Goal: Find specific page/section: Find specific page/section

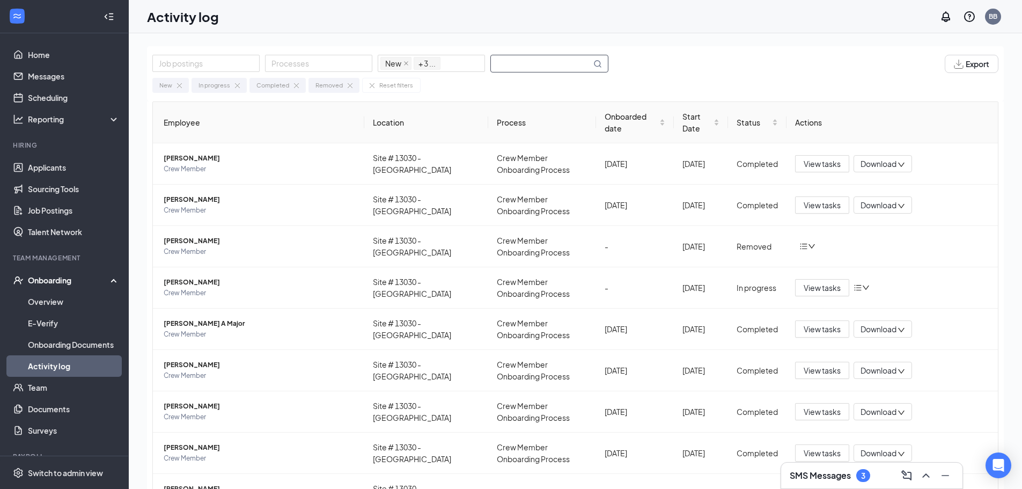
click at [525, 65] on input "text" at bounding box center [541, 63] width 100 height 17
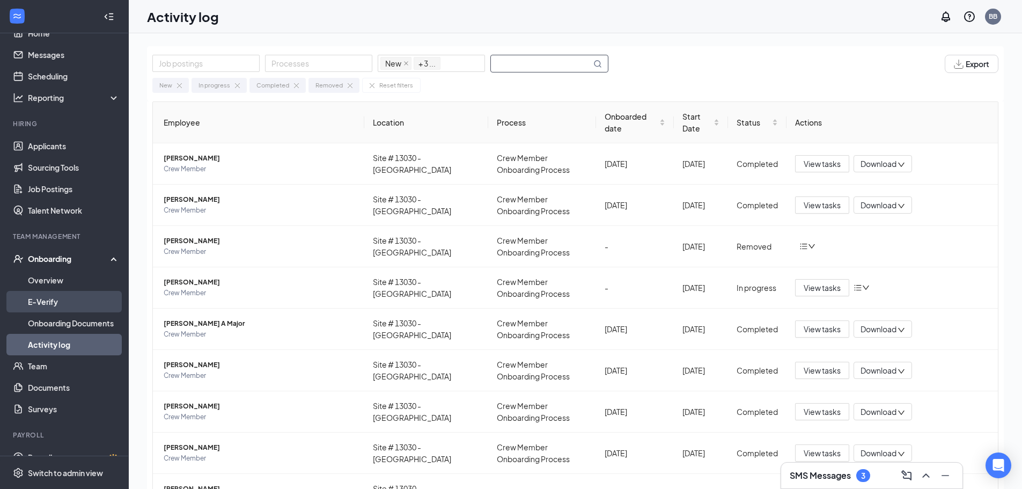
scroll to position [38, 0]
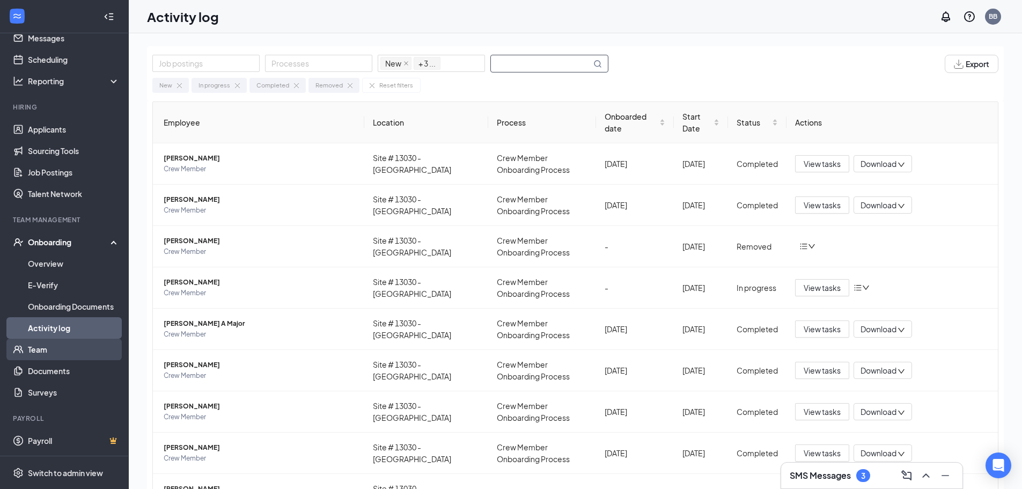
click at [41, 351] on link "Team" at bounding box center [74, 349] width 92 height 21
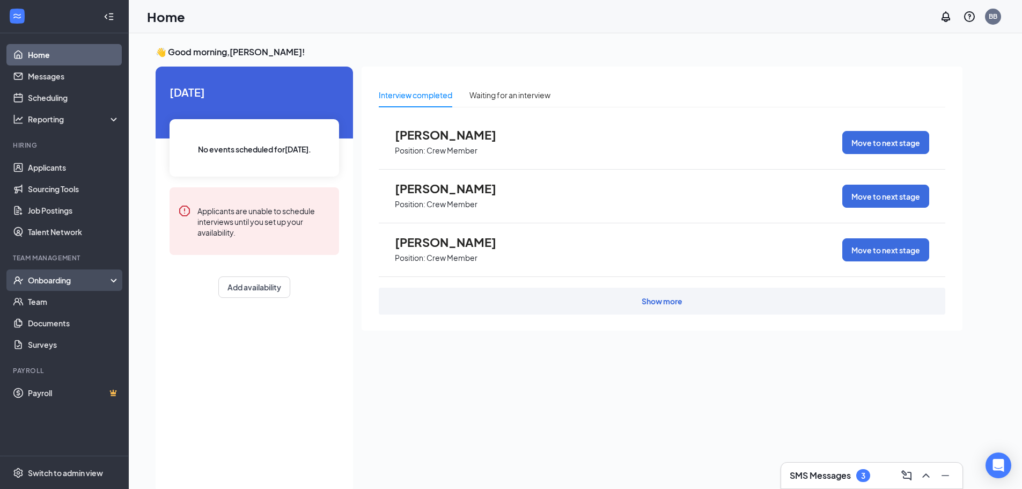
click at [55, 282] on div "Onboarding" at bounding box center [69, 280] width 83 height 11
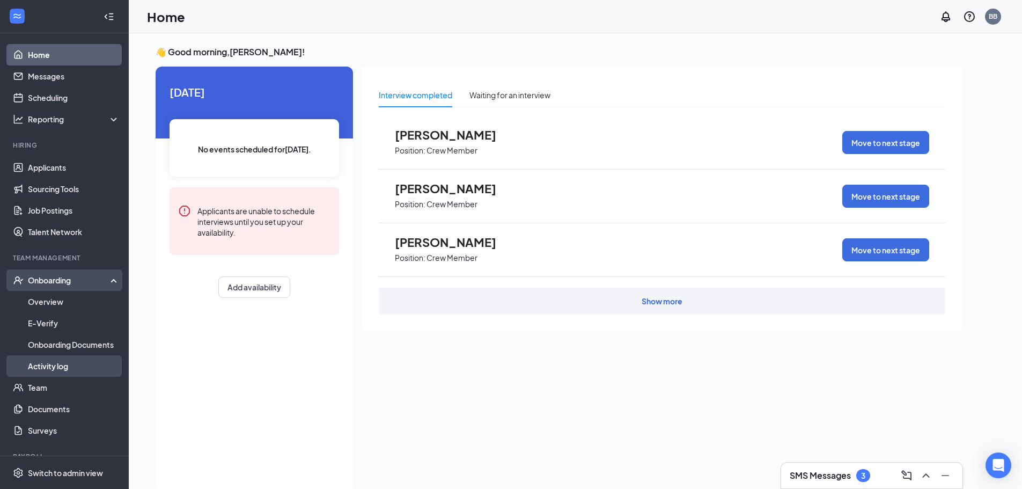
click at [62, 366] on link "Activity log" at bounding box center [74, 365] width 92 height 21
